Goal: Transaction & Acquisition: Subscribe to service/newsletter

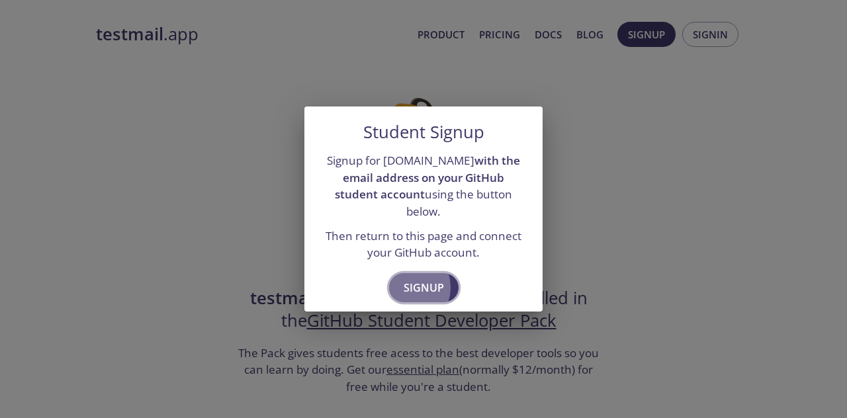
click at [414, 279] on span "Signup" at bounding box center [424, 288] width 40 height 19
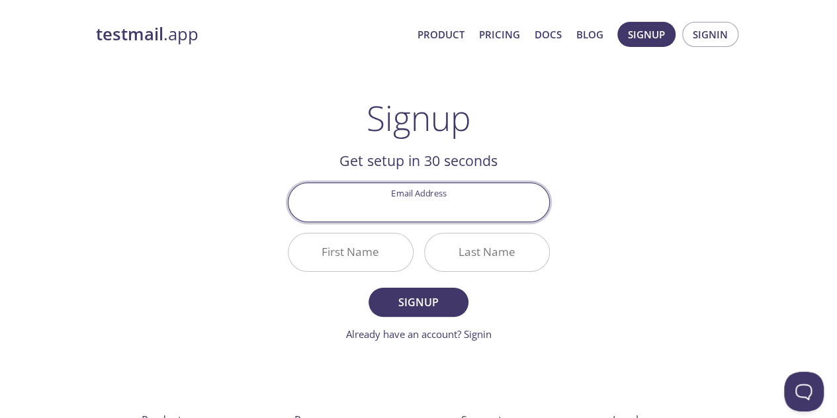
click at [439, 183] on input "Email Address" at bounding box center [419, 202] width 261 height 38
click at [205, 126] on div "testmail .app Product Pricing Docs Blog Signup Signin Signup Get setup in 30 se…" at bounding box center [419, 317] width 678 height 608
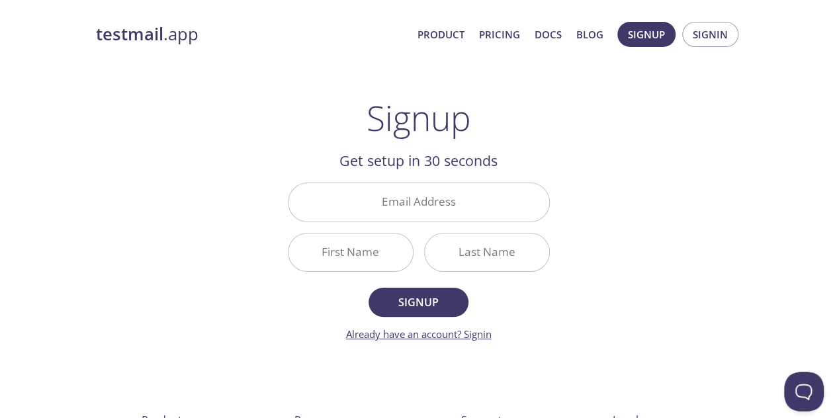
click at [459, 328] on link "Already have an account? Signin" at bounding box center [419, 334] width 146 height 13
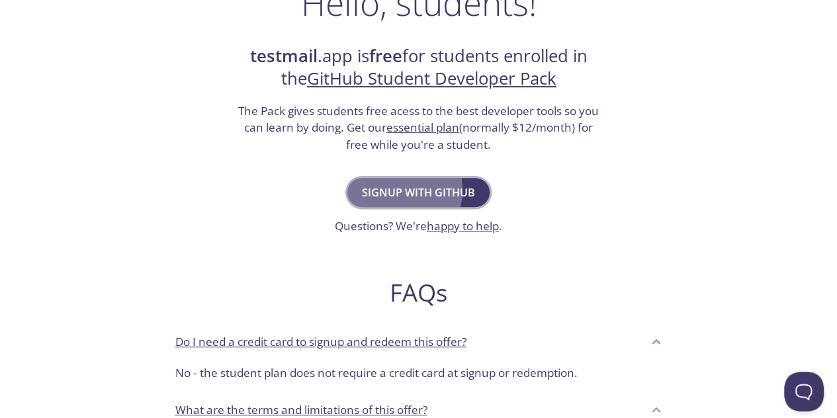
click at [404, 183] on span "Signup with GitHub" at bounding box center [418, 192] width 113 height 19
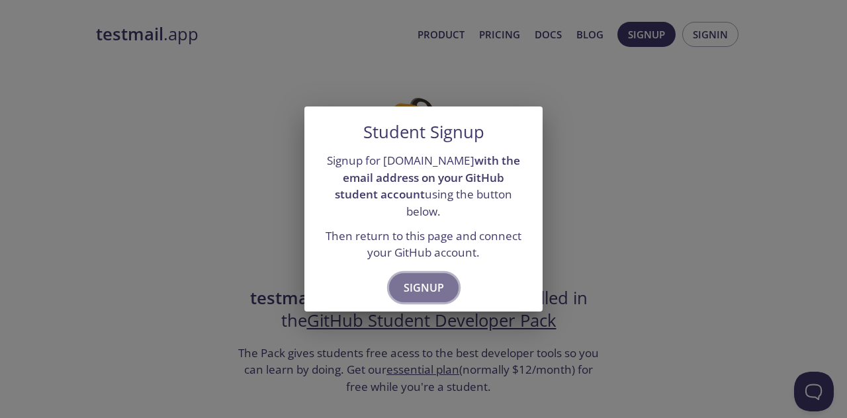
click at [432, 279] on span "Signup" at bounding box center [424, 288] width 40 height 19
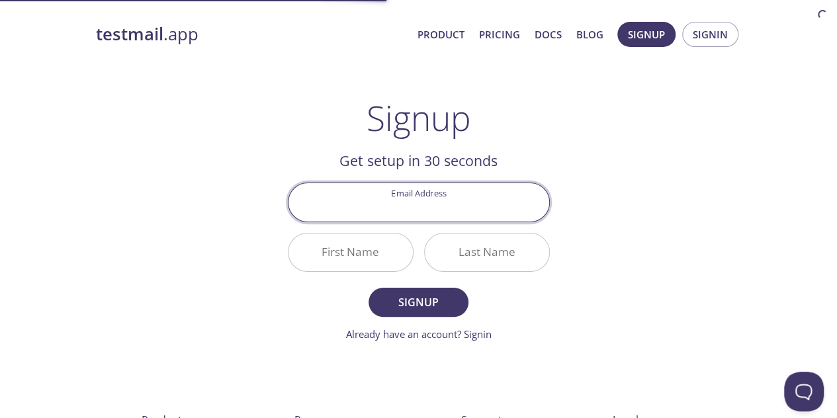
click at [396, 192] on input "Email Address" at bounding box center [419, 202] width 261 height 38
click at [430, 185] on input "shi" at bounding box center [419, 202] width 261 height 38
paste input "mmeringlens45@gmail.com"
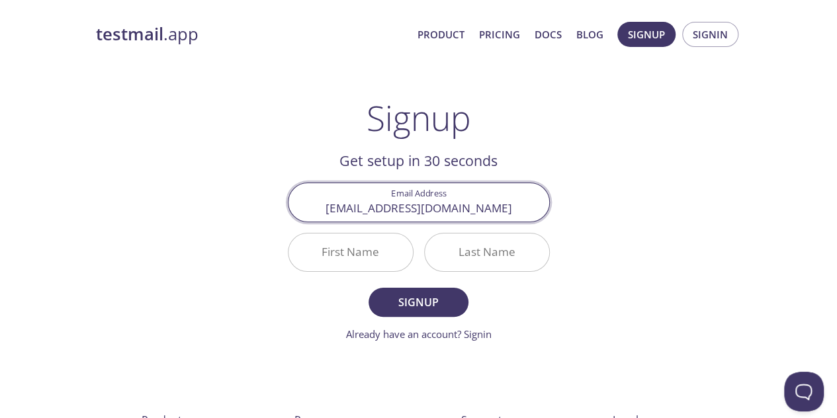
type input "shimmeringlens45@gmail.com"
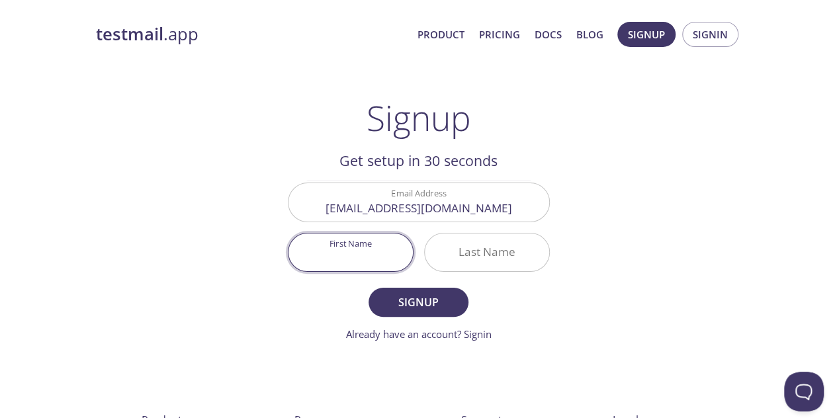
click at [387, 234] on input "First Name" at bounding box center [351, 253] width 124 height 38
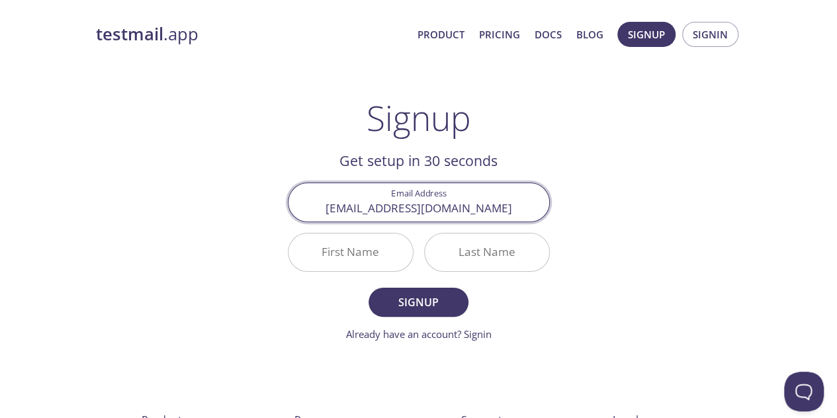
click at [355, 194] on input "shimmeringlens45@gmail.com" at bounding box center [419, 202] width 261 height 38
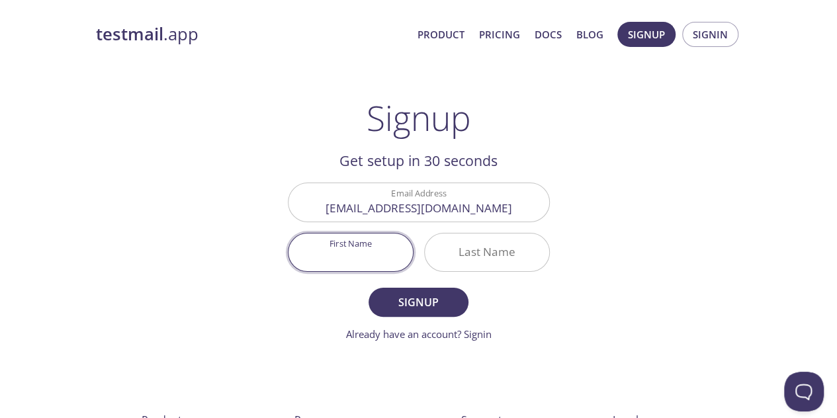
click at [366, 234] on input "First Name" at bounding box center [351, 253] width 124 height 38
drag, startPoint x: 340, startPoint y: 238, endPoint x: 367, endPoint y: 240, distance: 26.5
click at [342, 238] on input "S" at bounding box center [351, 253] width 124 height 38
click at [379, 242] on input "S" at bounding box center [351, 253] width 124 height 38
type input "Sushree"
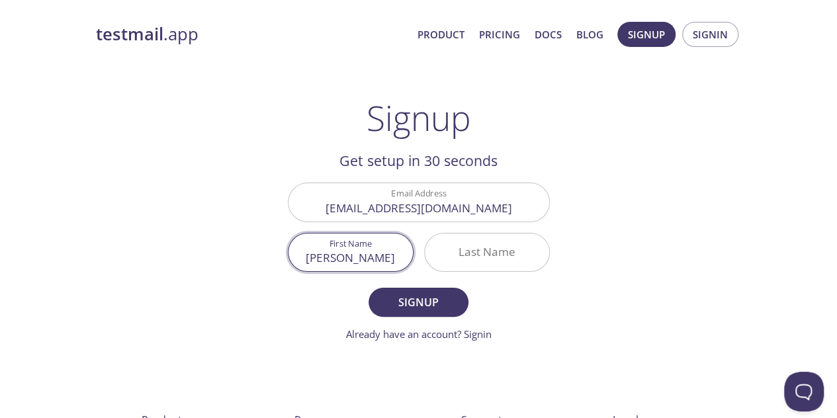
click at [517, 234] on input "Last Name" at bounding box center [487, 253] width 124 height 38
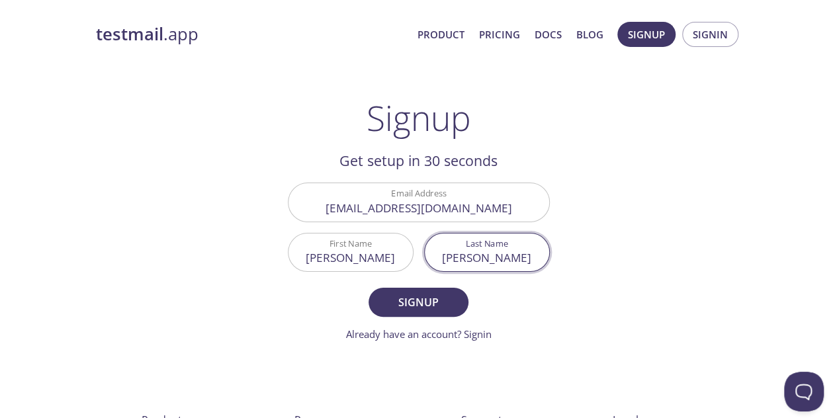
type input "Patra"
drag, startPoint x: 435, startPoint y: 253, endPoint x: 436, endPoint y: 268, distance: 14.6
click at [435, 261] on form "Email Address shimmeringlens45@gmail.com First Name Sushree Last Name Patra Sig…" at bounding box center [419, 262] width 262 height 159
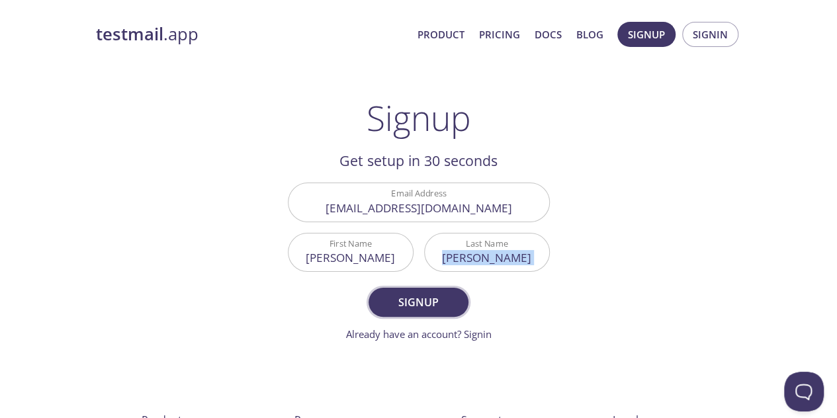
click at [436, 293] on span "Signup" at bounding box center [418, 302] width 70 height 19
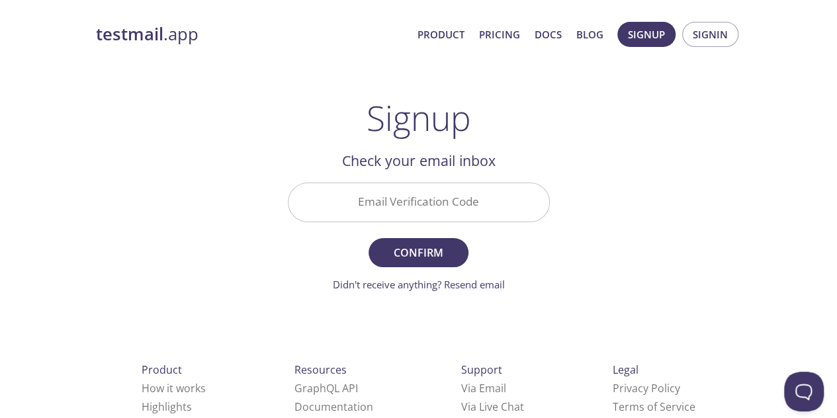
click at [417, 183] on input "Email Verification Code" at bounding box center [419, 202] width 261 height 38
paste input "V5ZTP1S"
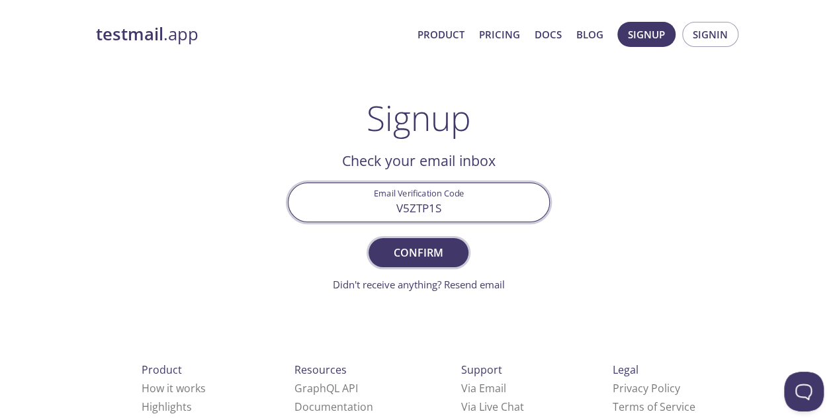
type input "V5ZTP1S"
click at [441, 244] on span "Confirm" at bounding box center [418, 253] width 70 height 19
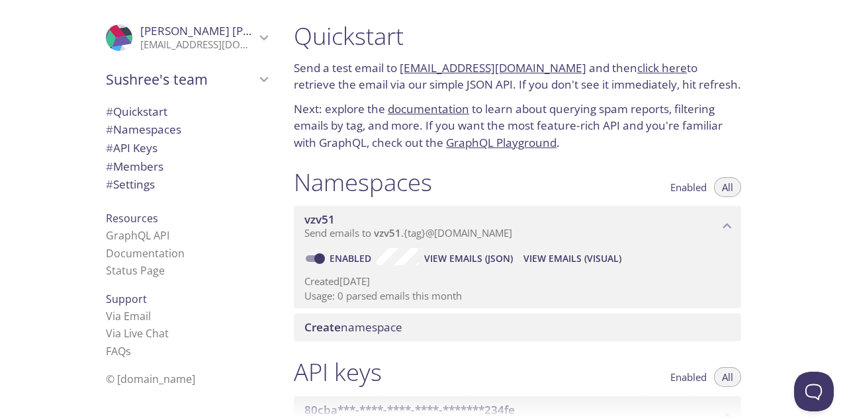
click at [637, 60] on link "click here" at bounding box center [662, 67] width 50 height 15
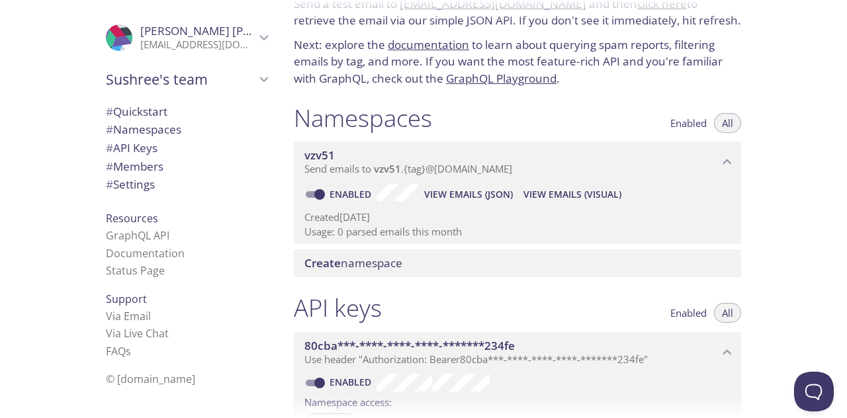
scroll to position [65, 0]
click at [804, 389] on button "Open Beacon popover" at bounding box center [812, 389] width 40 height 40
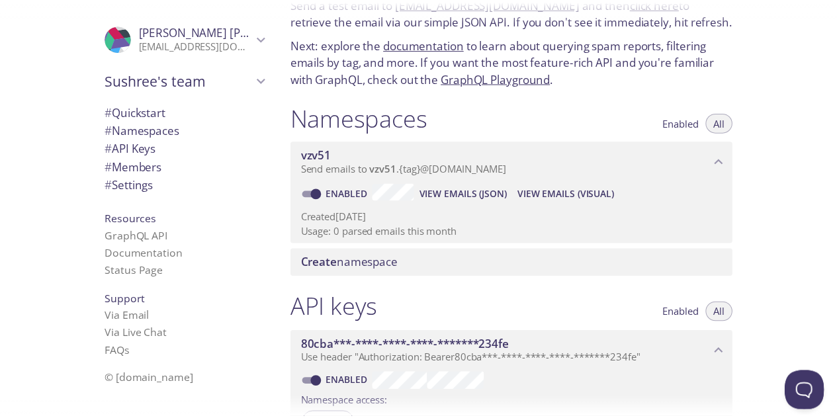
scroll to position [0, 0]
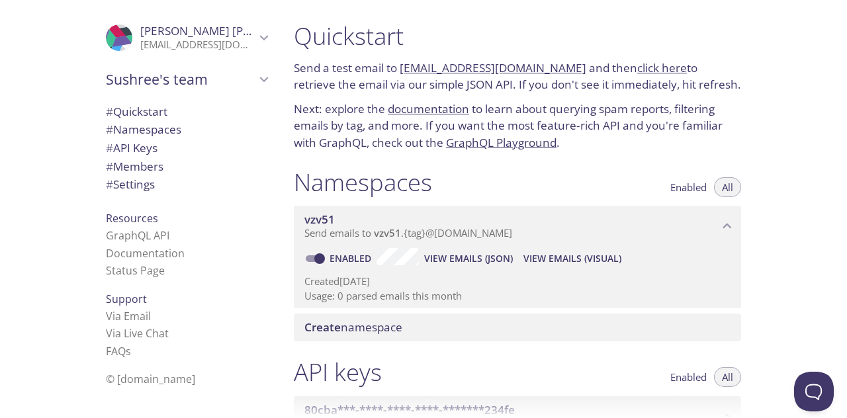
click at [449, 101] on p "Next: explore the documentation to learn about querying spam reports, filtering…" at bounding box center [517, 126] width 447 height 51
click at [363, 320] on span "Create namespace" at bounding box center [353, 327] width 98 height 15
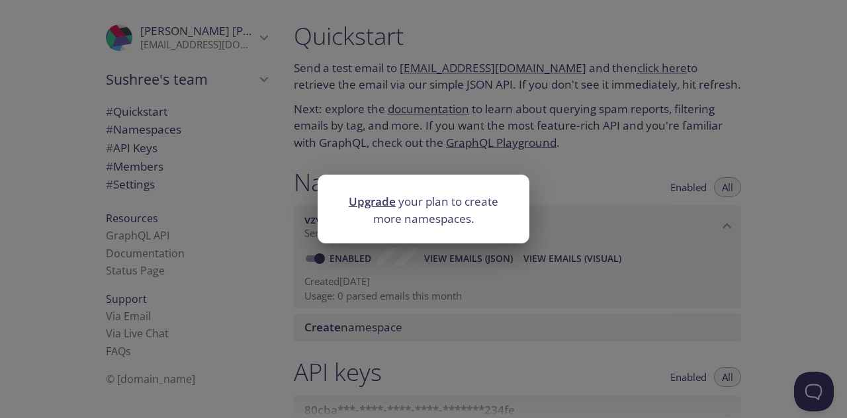
click at [375, 201] on link "Upgrade" at bounding box center [372, 201] width 47 height 15
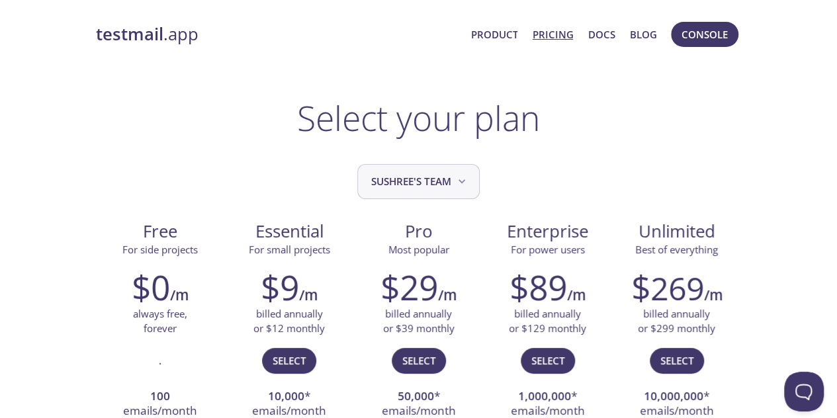
click at [436, 175] on span "Sushree's team" at bounding box center [419, 182] width 97 height 18
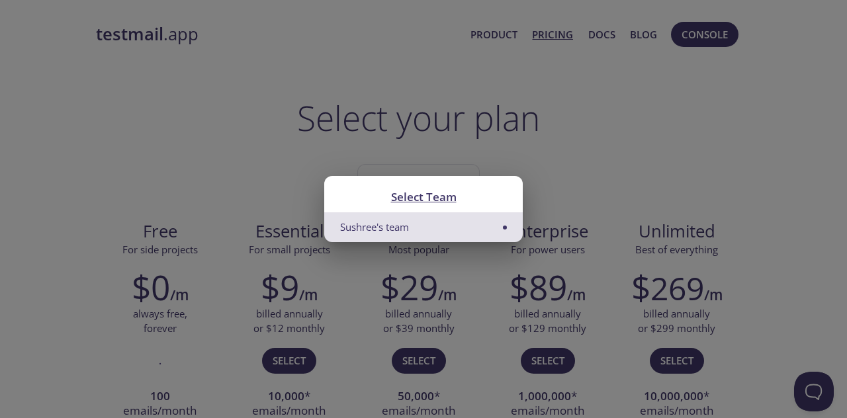
click at [439, 165] on div "Select Team Sushree's team" at bounding box center [423, 209] width 847 height 418
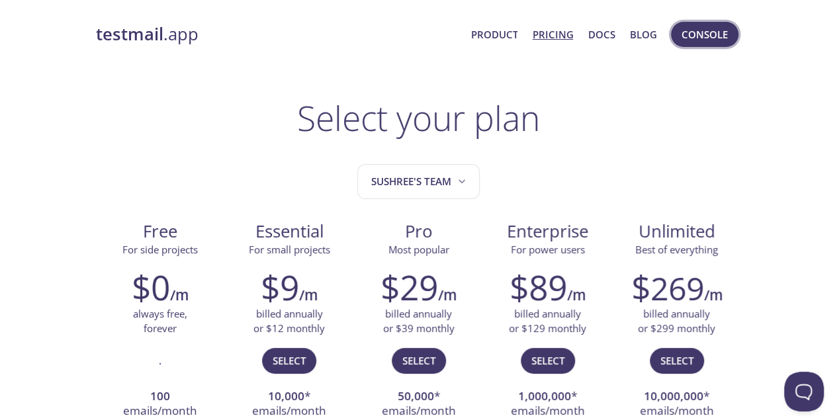
click at [706, 34] on span "Console" at bounding box center [705, 34] width 46 height 17
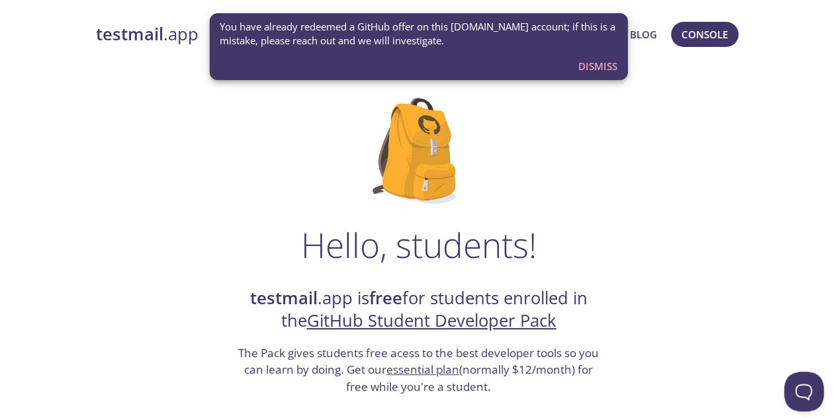
click at [713, 24] on button "Console" at bounding box center [705, 34] width 68 height 25
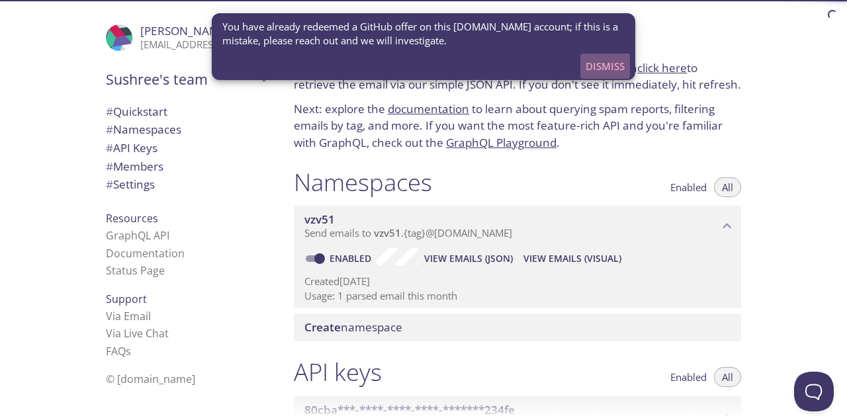
click at [618, 58] on span "Dismiss" at bounding box center [605, 66] width 39 height 17
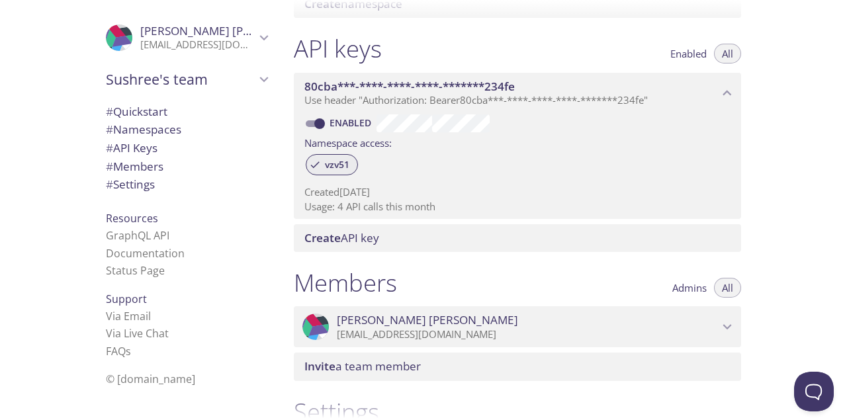
scroll to position [314, 0]
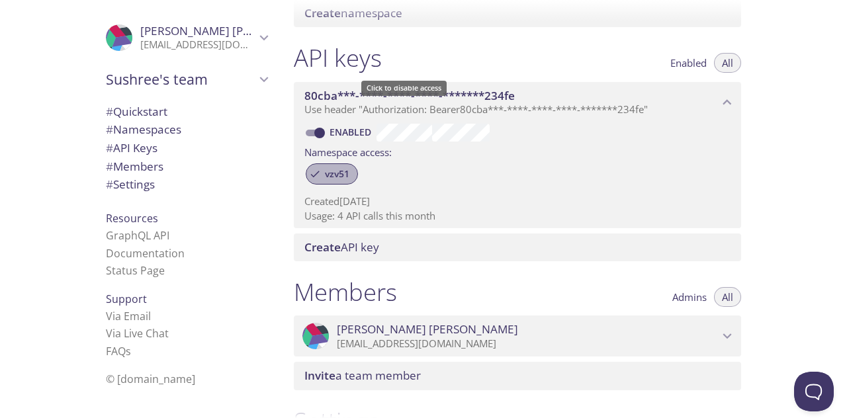
click at [334, 168] on span "vzv51" at bounding box center [337, 174] width 40 height 12
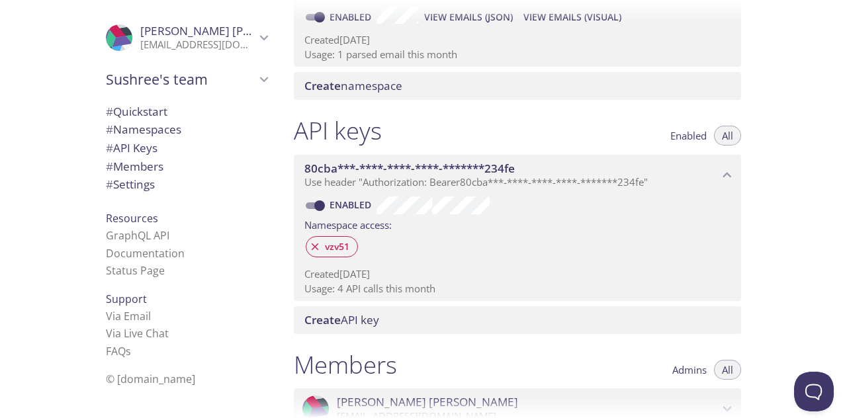
scroll to position [225, 0]
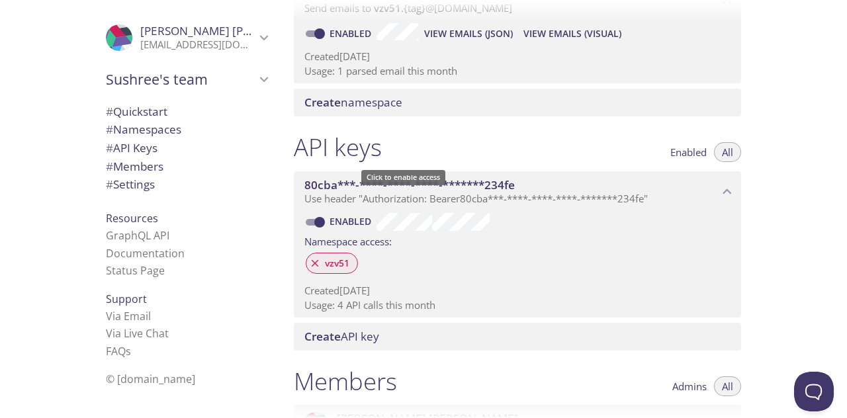
click at [320, 257] on span "vzv51" at bounding box center [337, 263] width 40 height 12
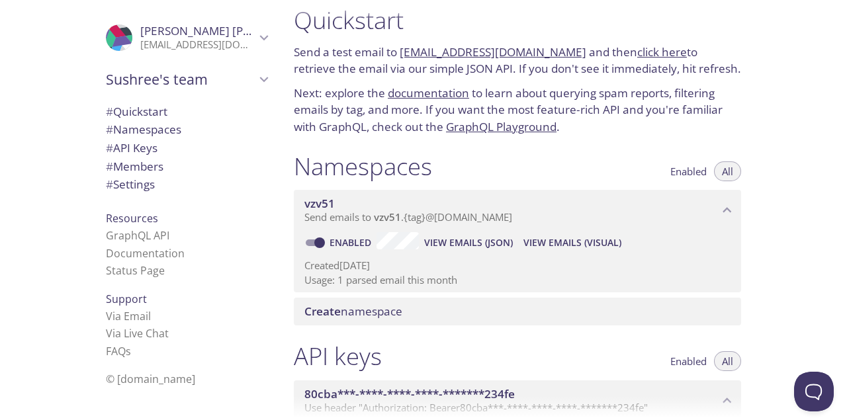
scroll to position [0, 0]
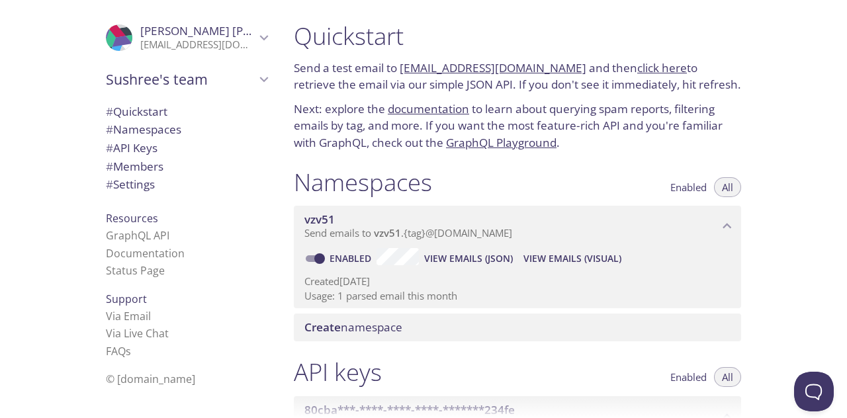
click at [727, 218] on icon "vzv51 namespace" at bounding box center [727, 226] width 17 height 17
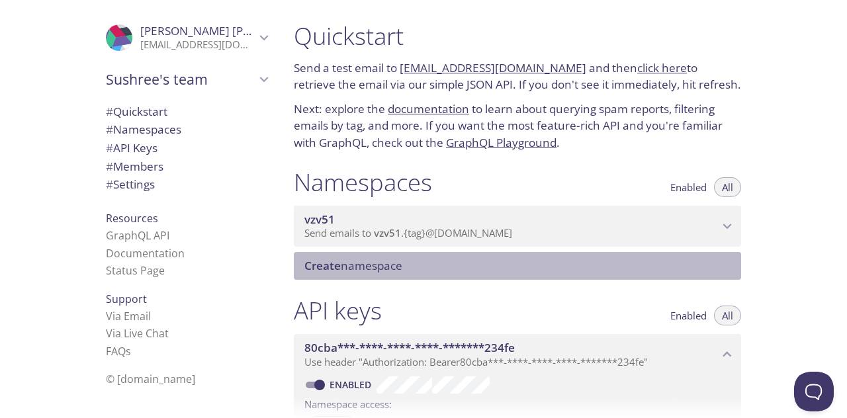
drag, startPoint x: 727, startPoint y: 169, endPoint x: 376, endPoint y: 210, distance: 353.8
click at [376, 258] on span "Create namespace" at bounding box center [353, 265] width 98 height 15
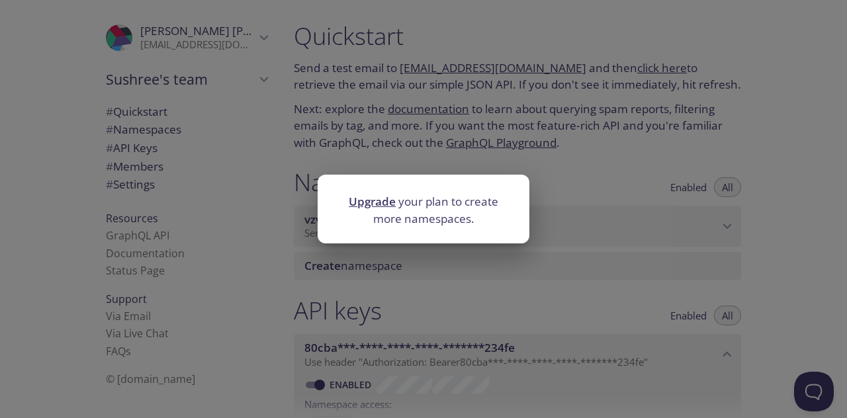
click at [502, 156] on div "Upgrade your plan to create more namespaces." at bounding box center [423, 209] width 847 height 418
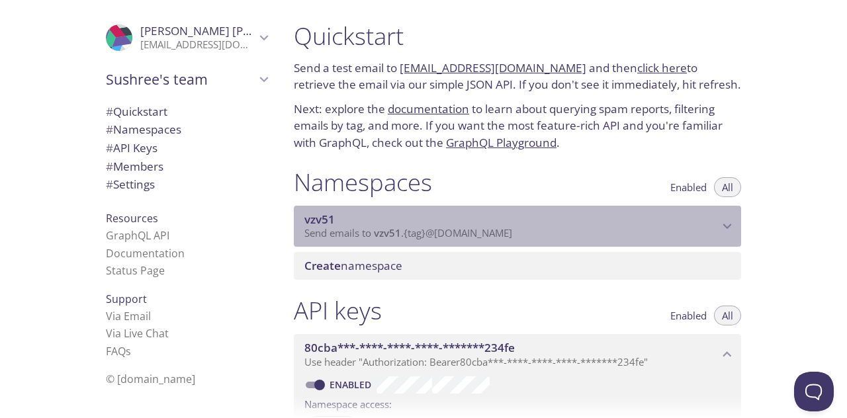
click at [727, 218] on icon "vzv51 namespace" at bounding box center [727, 226] width 17 height 17
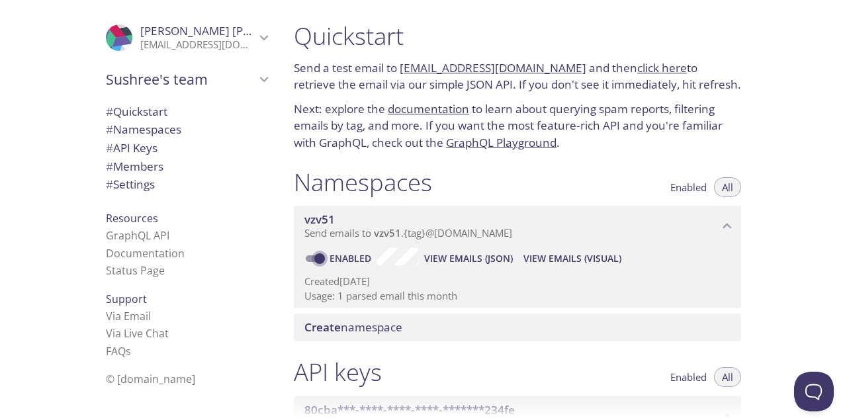
click at [316, 251] on input "Enabled" at bounding box center [320, 259] width 48 height 16
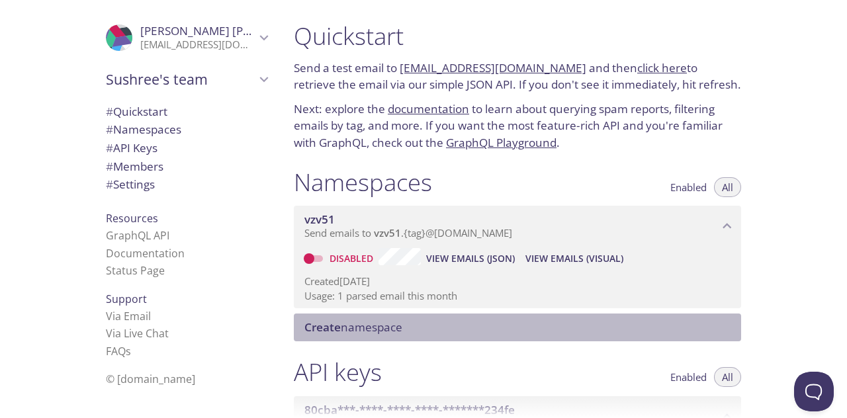
click at [379, 320] on span "Create namespace" at bounding box center [353, 327] width 98 height 15
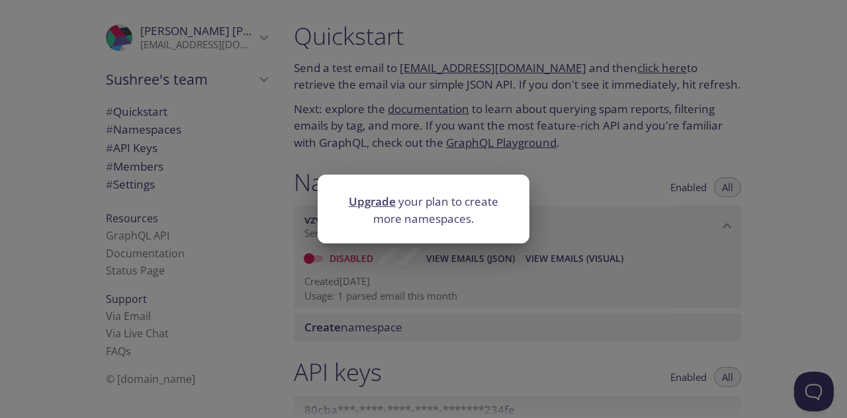
click at [448, 279] on div "Upgrade your plan to create more namespaces." at bounding box center [423, 209] width 847 height 418
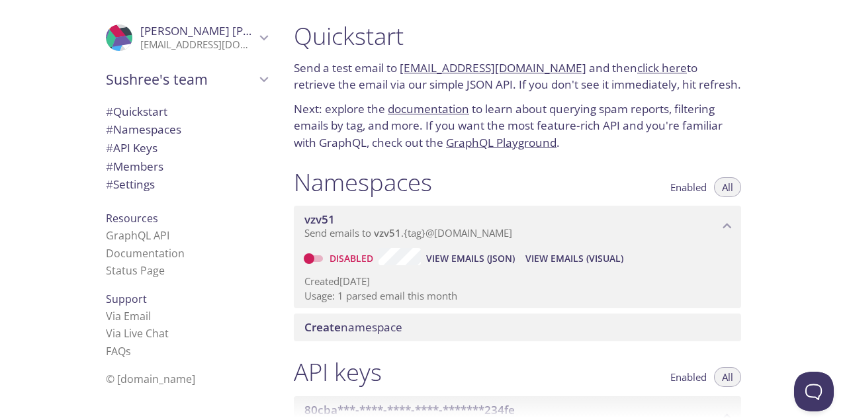
click at [308, 251] on input "Disabled" at bounding box center [309, 259] width 48 height 16
checkbox input "true"
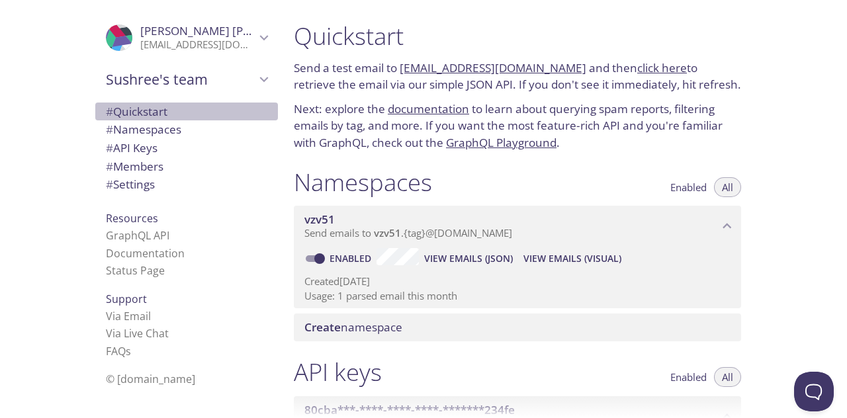
click at [121, 108] on span "# Quickstart" at bounding box center [137, 111] width 62 height 15
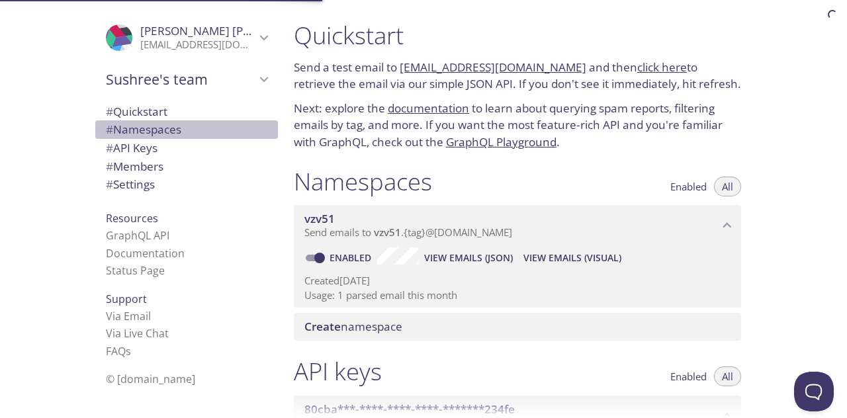
click at [138, 122] on span "# Namespaces" at bounding box center [143, 129] width 75 height 15
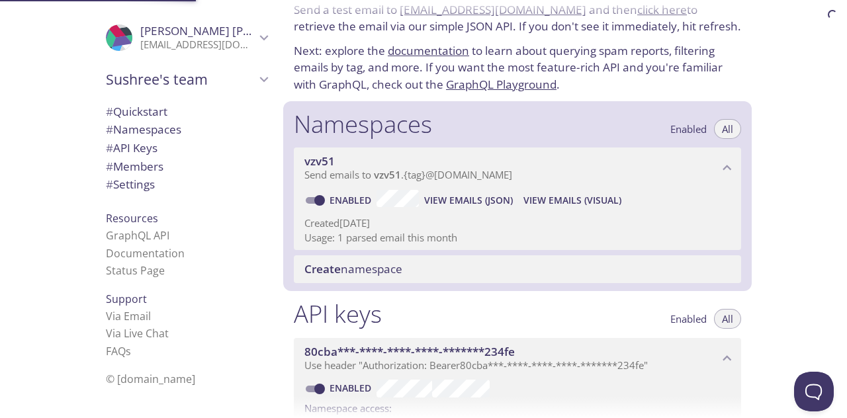
scroll to position [122, 0]
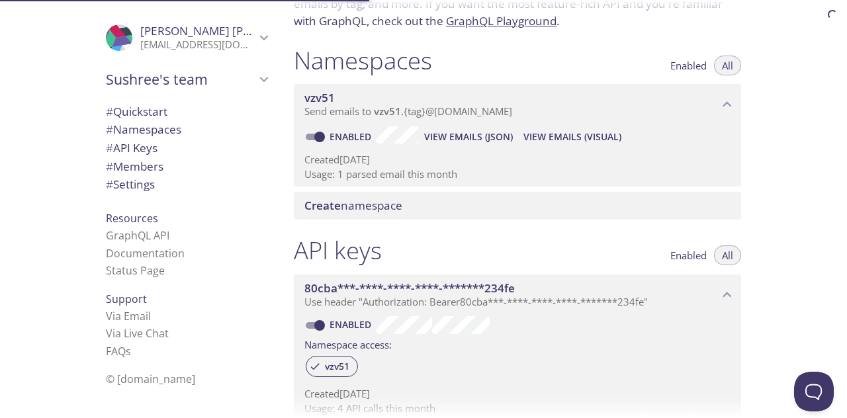
click at [146, 158] on span "# Members" at bounding box center [186, 166] width 161 height 17
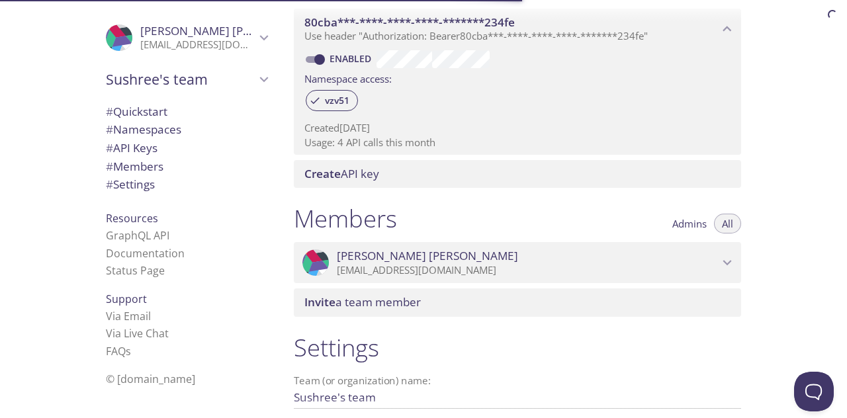
click at [155, 176] on span "# Settings" at bounding box center [186, 184] width 161 height 17
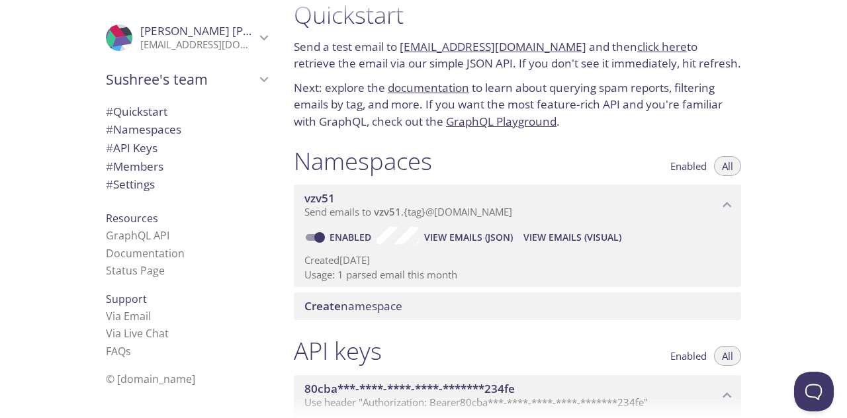
scroll to position [0, 0]
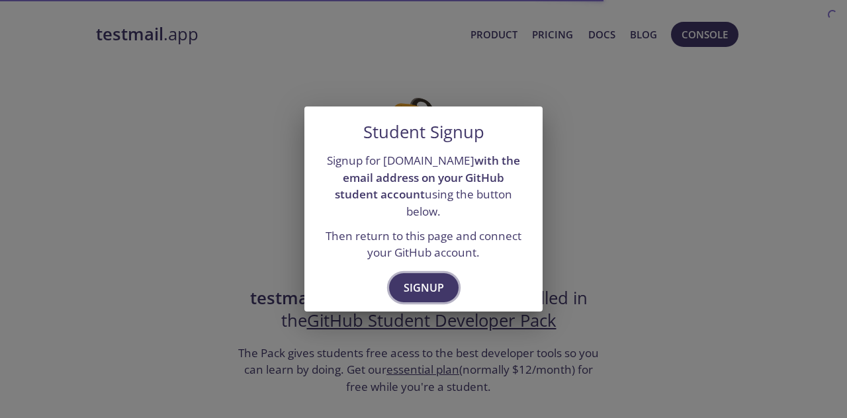
click at [438, 273] on button "Signup" at bounding box center [423, 287] width 69 height 29
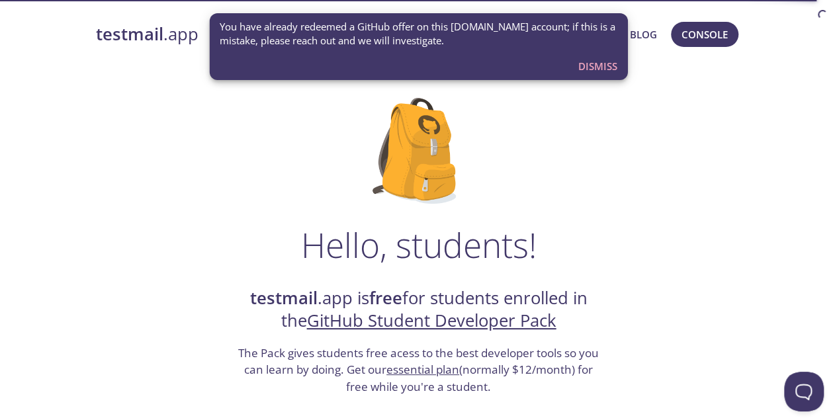
click at [604, 60] on span "Dismiss" at bounding box center [597, 66] width 39 height 17
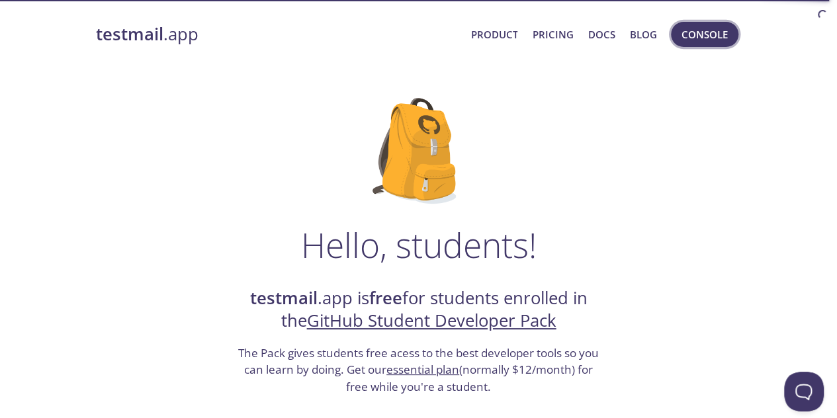
click at [713, 42] on button "Console" at bounding box center [705, 34] width 68 height 25
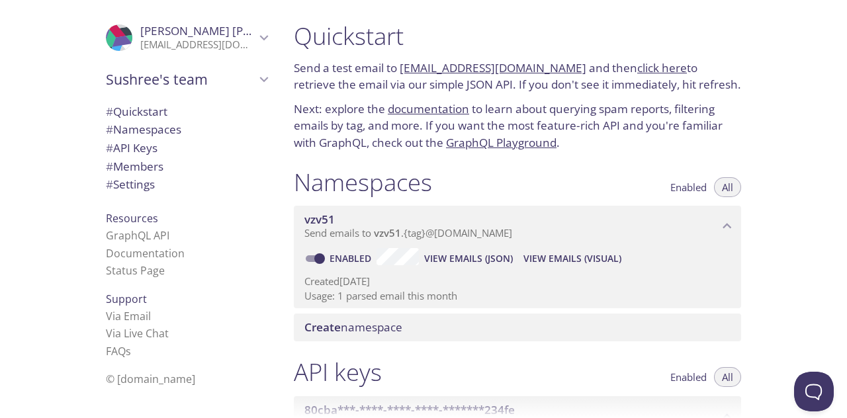
click at [165, 44] on p "[EMAIL_ADDRESS][DOMAIN_NAME]" at bounding box center [197, 44] width 115 height 13
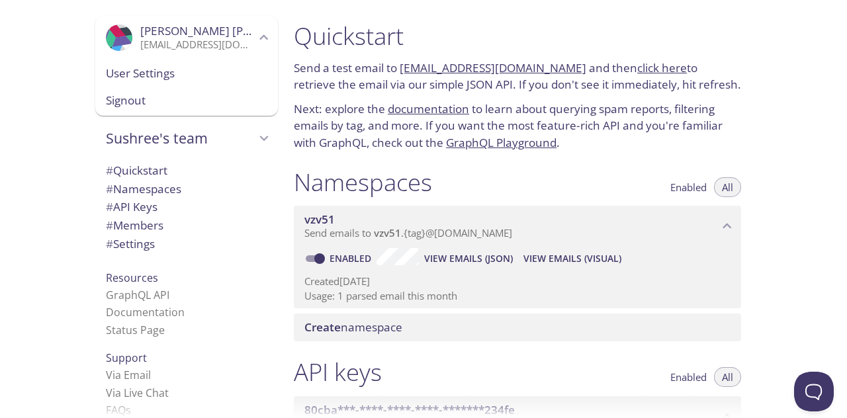
click at [170, 69] on span "User Settings" at bounding box center [186, 73] width 161 height 17
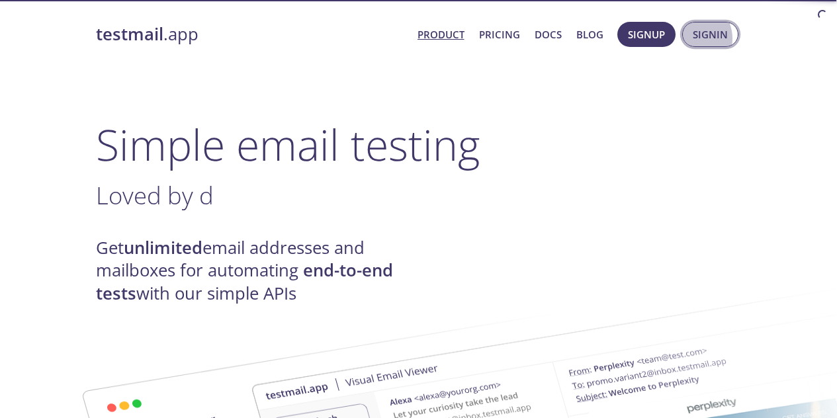
click at [699, 41] on button "Signin" at bounding box center [710, 34] width 56 height 25
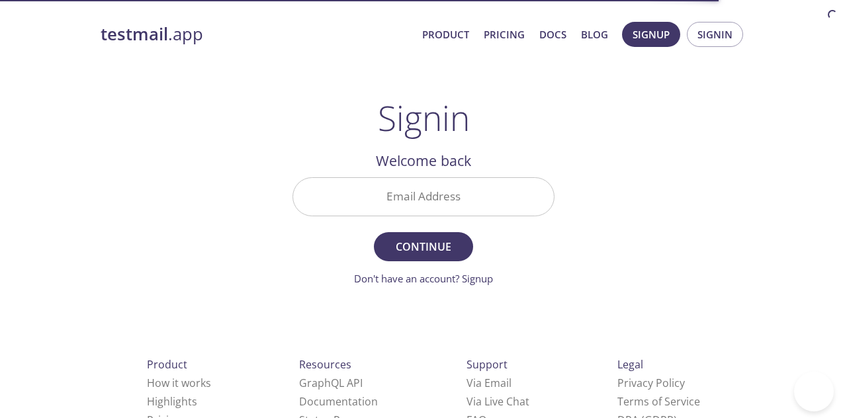
click at [454, 178] on input "Email Address" at bounding box center [423, 197] width 261 height 38
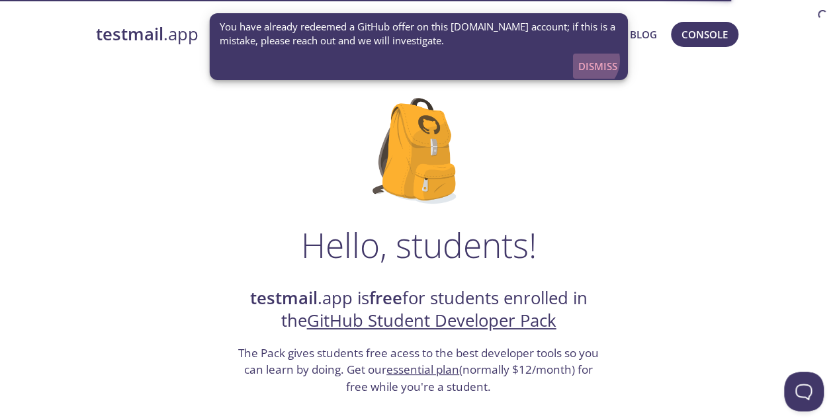
click at [594, 58] on span "Dismiss" at bounding box center [597, 66] width 39 height 17
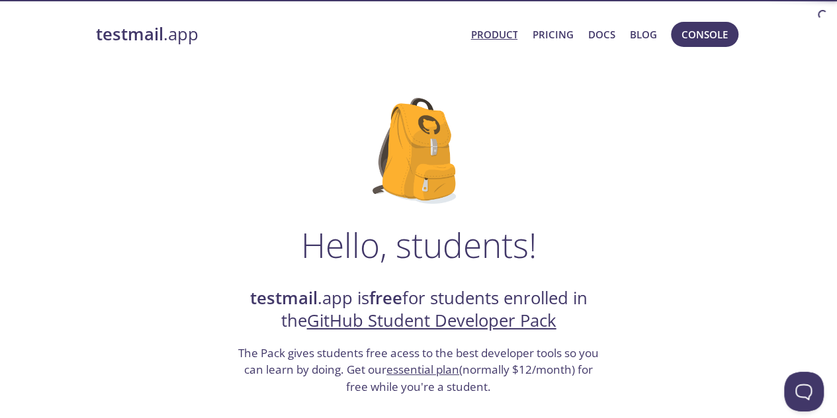
click at [518, 35] on link "Product" at bounding box center [494, 34] width 47 height 17
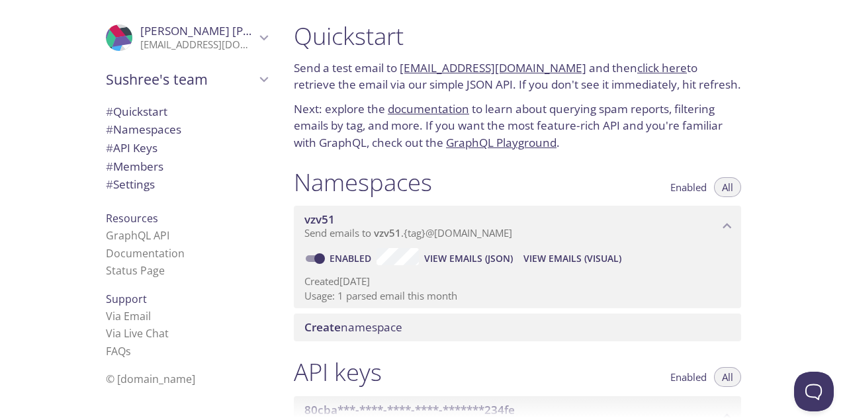
scroll to position [242, 0]
